Goal: Task Accomplishment & Management: Manage account settings

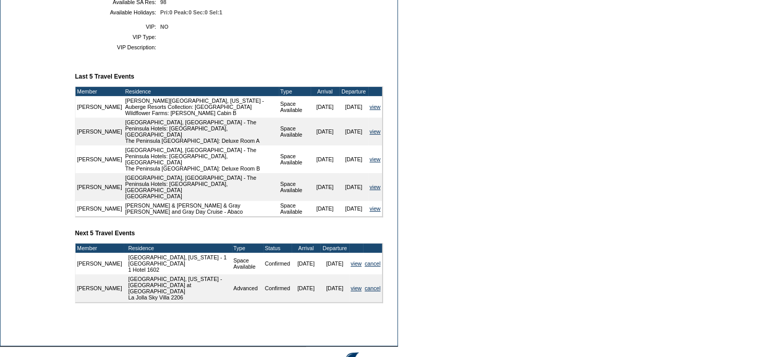
scroll to position [359, 0]
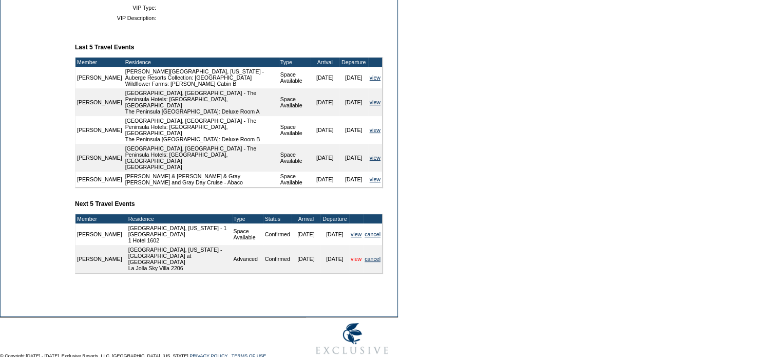
click at [352, 256] on link "view" at bounding box center [356, 259] width 11 height 6
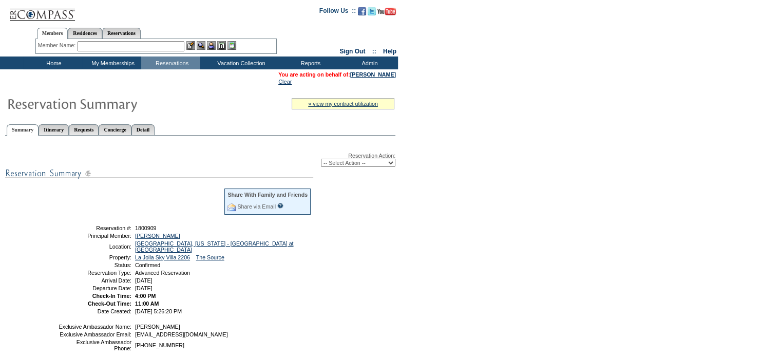
click at [390, 161] on select "-- Select Action -- Modify Reservation Dates Modify Reservation Cost Modify Occ…" at bounding box center [358, 163] width 74 height 8
select select "CancelRes"
click at [321, 159] on select "-- Select Action -- Modify Reservation Dates Modify Reservation Cost Modify Occ…" at bounding box center [358, 163] width 74 height 8
